Goal: Information Seeking & Learning: Find specific fact

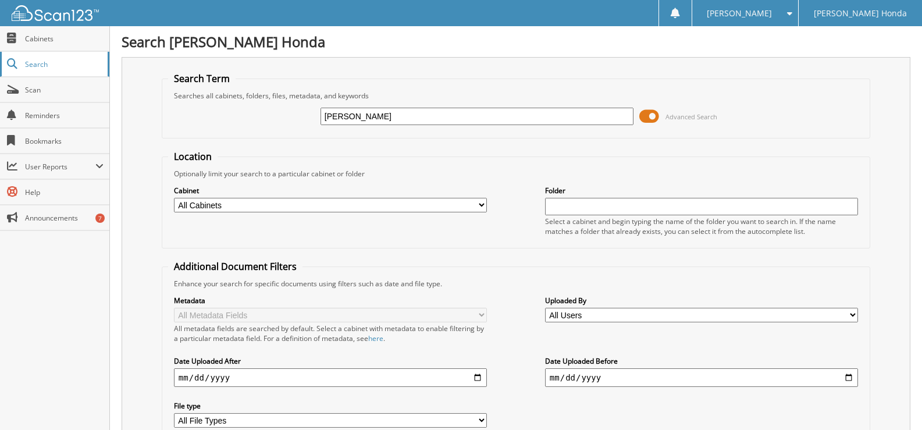
type input "[PERSON_NAME]"
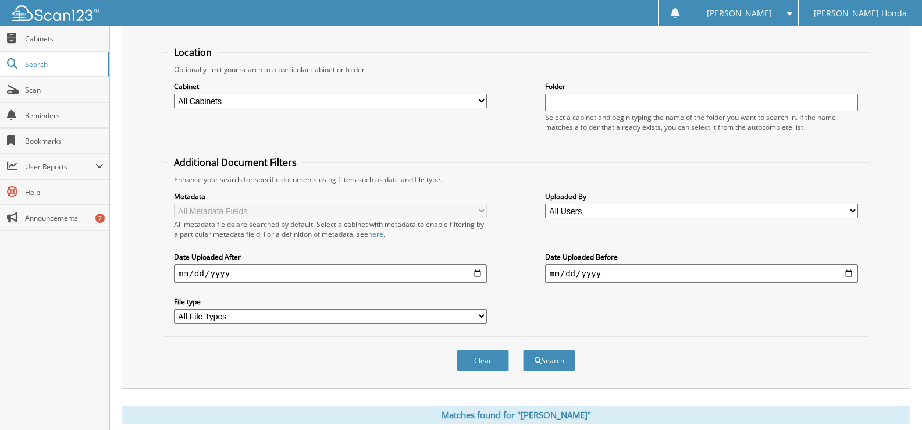
scroll to position [287, 0]
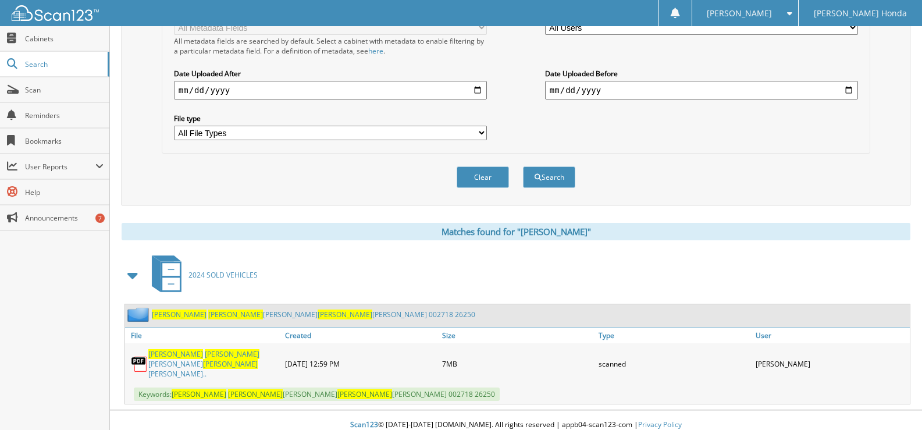
click at [169, 350] on span "[PERSON_NAME]" at bounding box center [175, 354] width 55 height 10
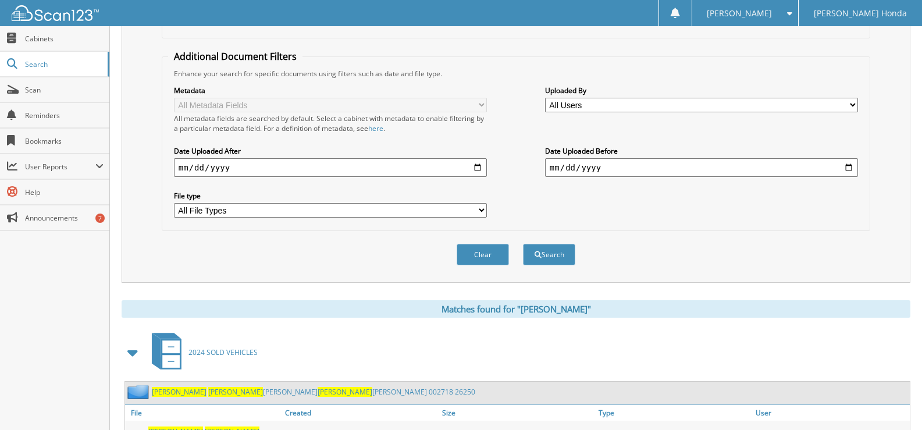
scroll to position [0, 0]
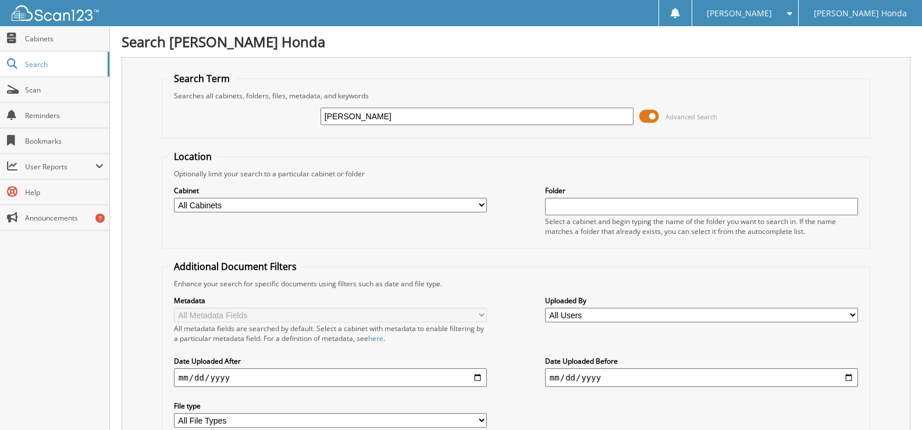
click at [413, 117] on input "[PERSON_NAME]" at bounding box center [476, 116] width 313 height 17
type input "t"
type input "crystal rodriguez"
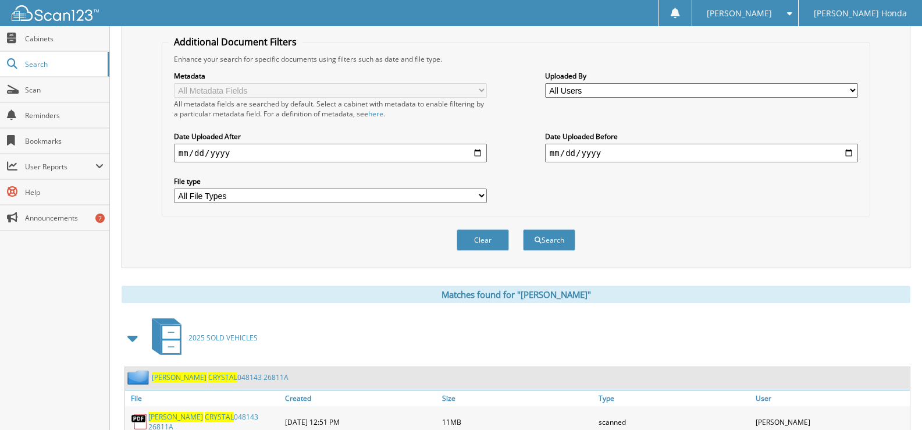
scroll to position [285, 0]
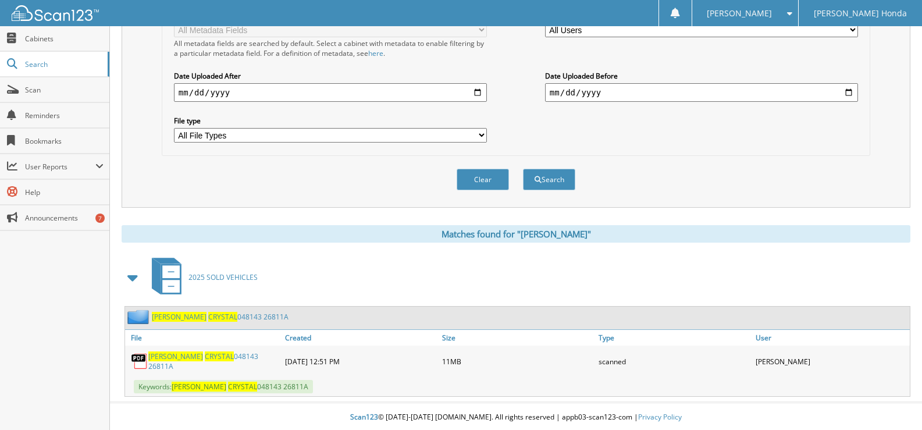
click at [208, 360] on span "CRYSTAL" at bounding box center [219, 356] width 29 height 10
